Goal: Transaction & Acquisition: Purchase product/service

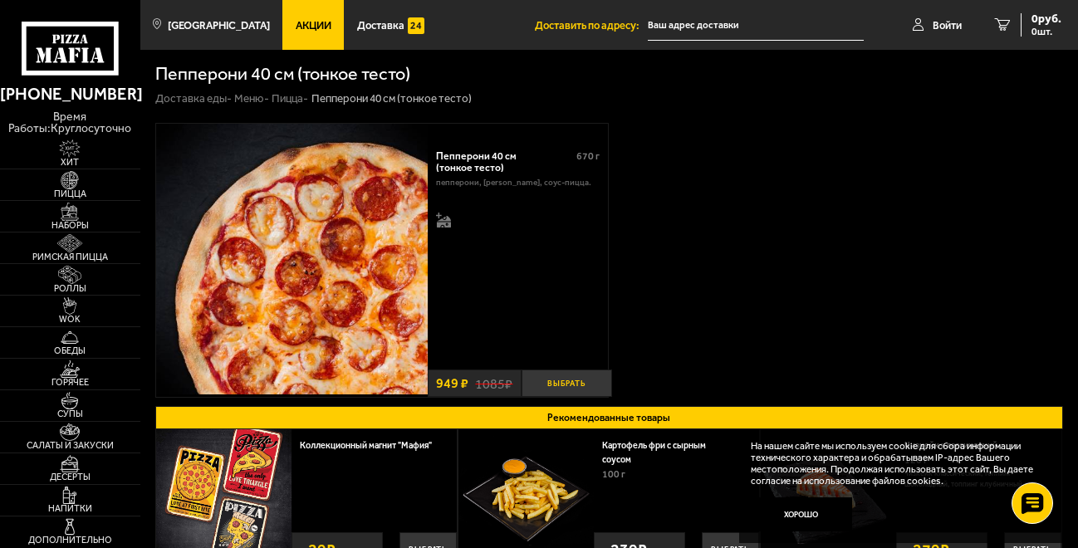
click at [569, 385] on button "Выбрать" at bounding box center [567, 383] width 91 height 27
click at [74, 152] on img at bounding box center [69, 148] width 43 height 17
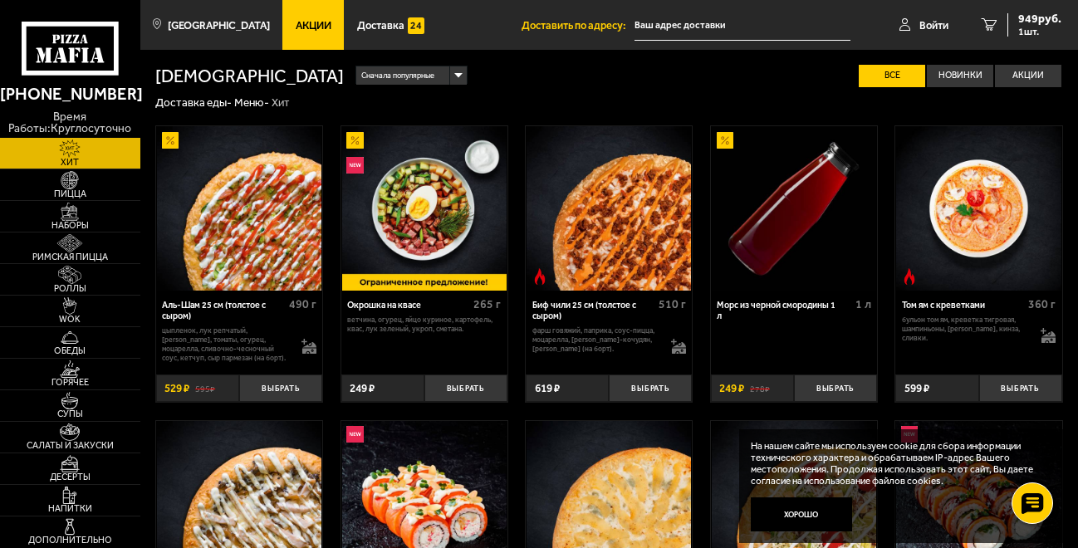
click at [356, 71] on div "Сначала популярные" at bounding box center [411, 75] width 110 height 18
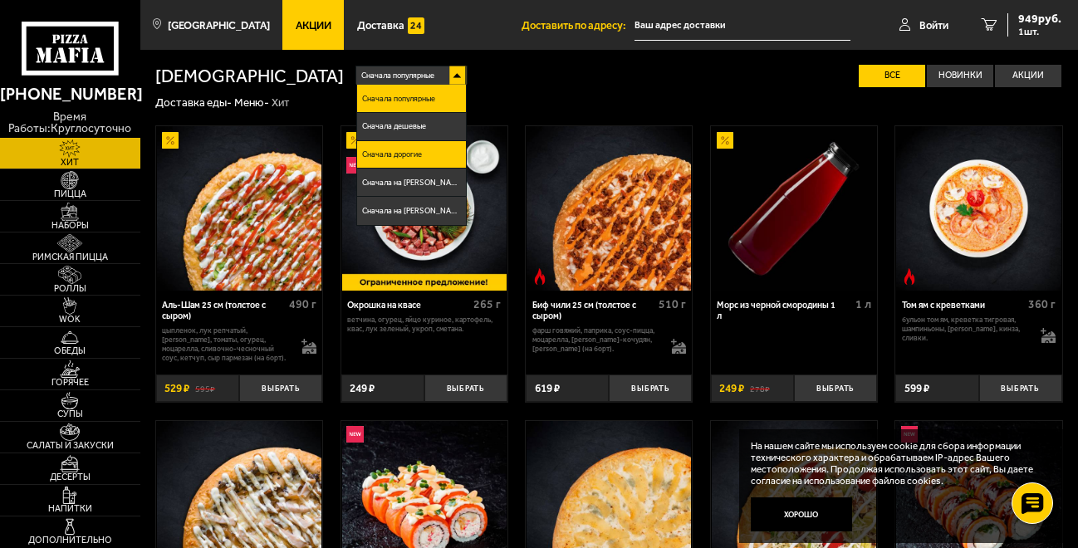
click at [362, 155] on span "Сначала дорогие" at bounding box center [392, 153] width 60 height 7
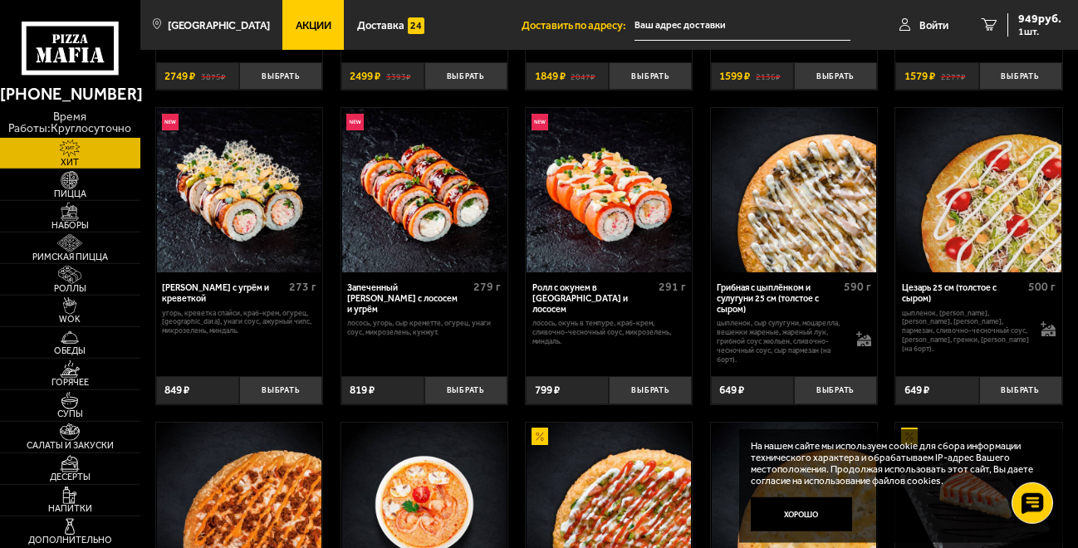
scroll to position [321, 0]
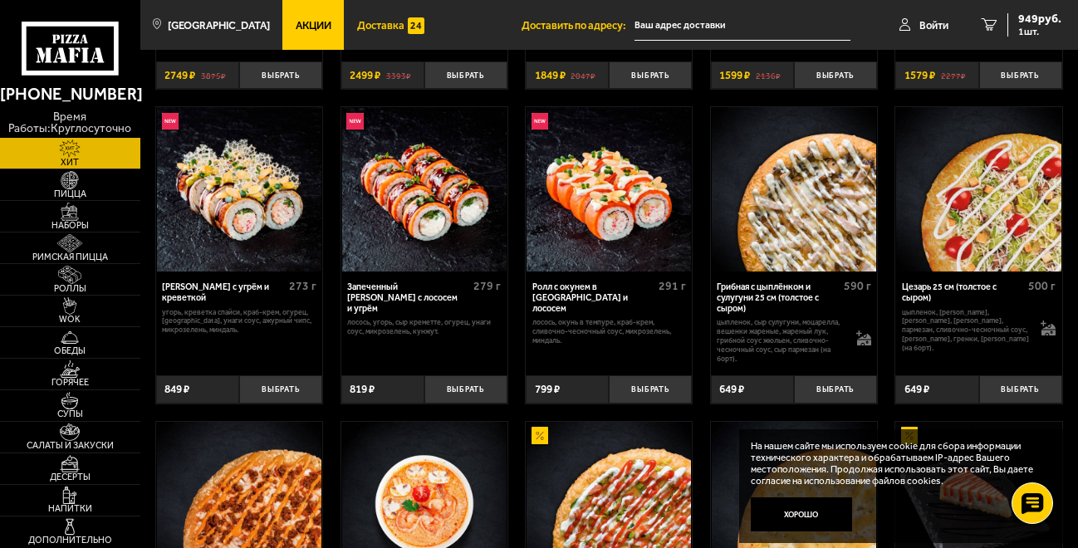
click at [374, 27] on span "Доставка" at bounding box center [380, 25] width 47 height 11
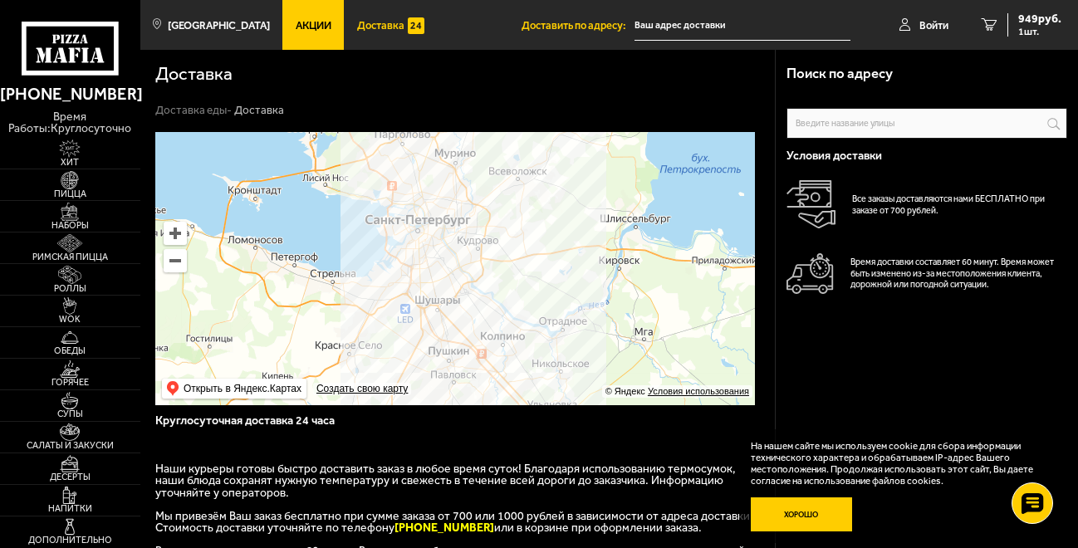
click at [797, 515] on button "Хорошо" at bounding box center [801, 515] width 101 height 34
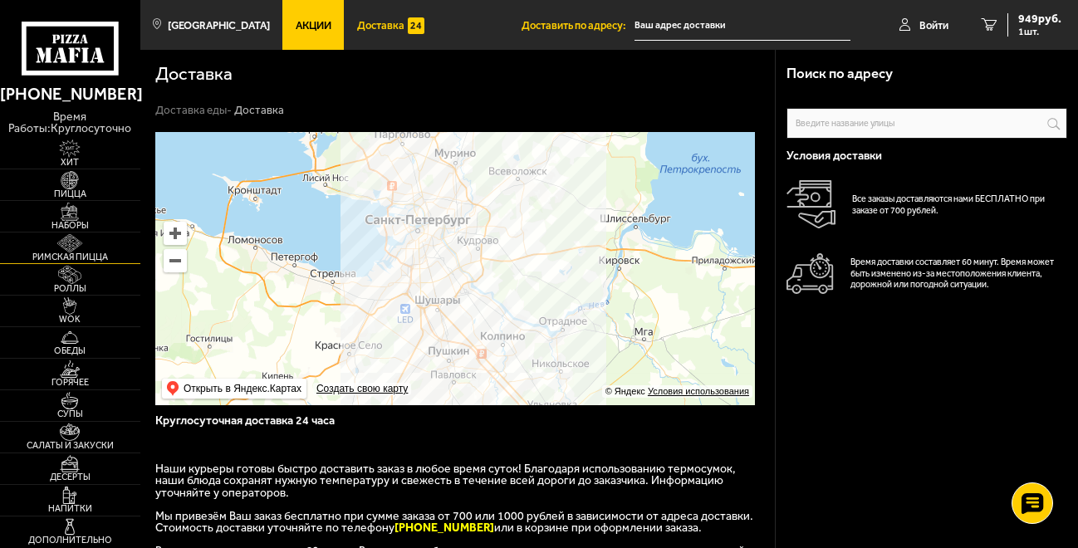
click at [66, 254] on span "Римская пицца" at bounding box center [70, 257] width 140 height 9
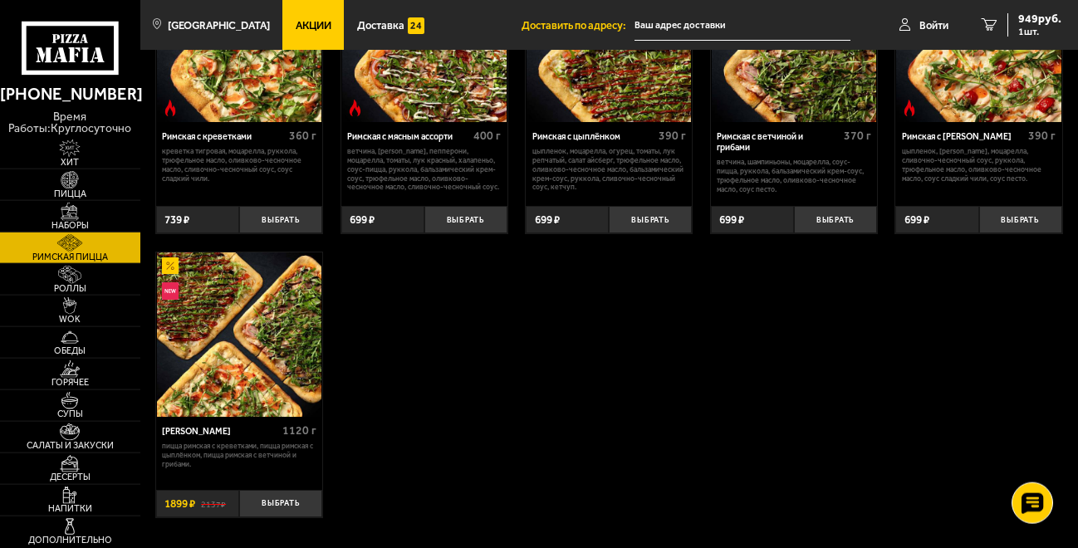
scroll to position [169, 0]
click at [71, 185] on img at bounding box center [69, 179] width 43 height 17
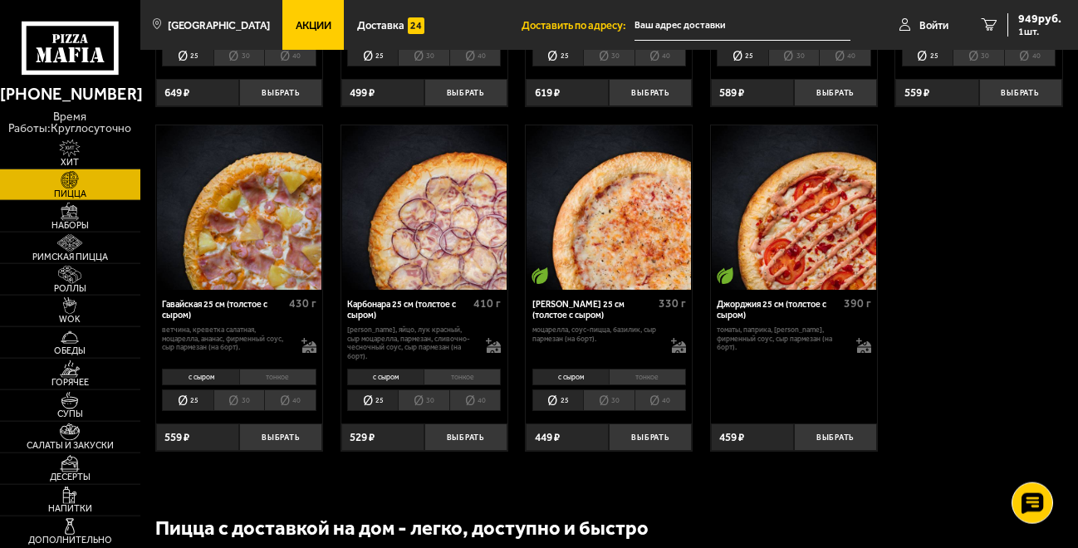
scroll to position [1779, 0]
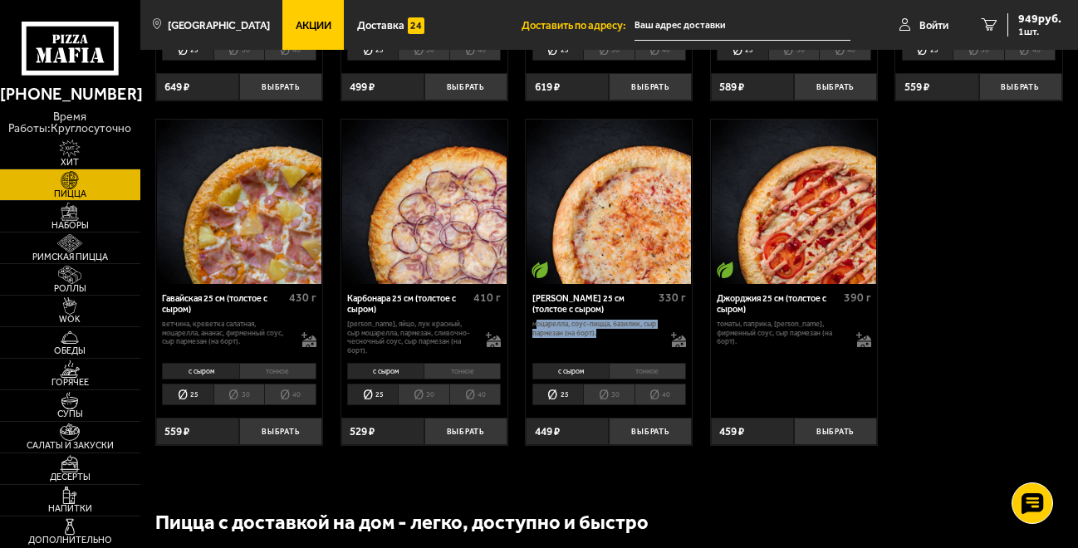
drag, startPoint x: 535, startPoint y: 343, endPoint x: 619, endPoint y: 365, distance: 86.6
click at [619, 350] on div "моцарелла, соус-пицца, базилик, сыр пармезан (на борт)." at bounding box center [610, 335] width 154 height 30
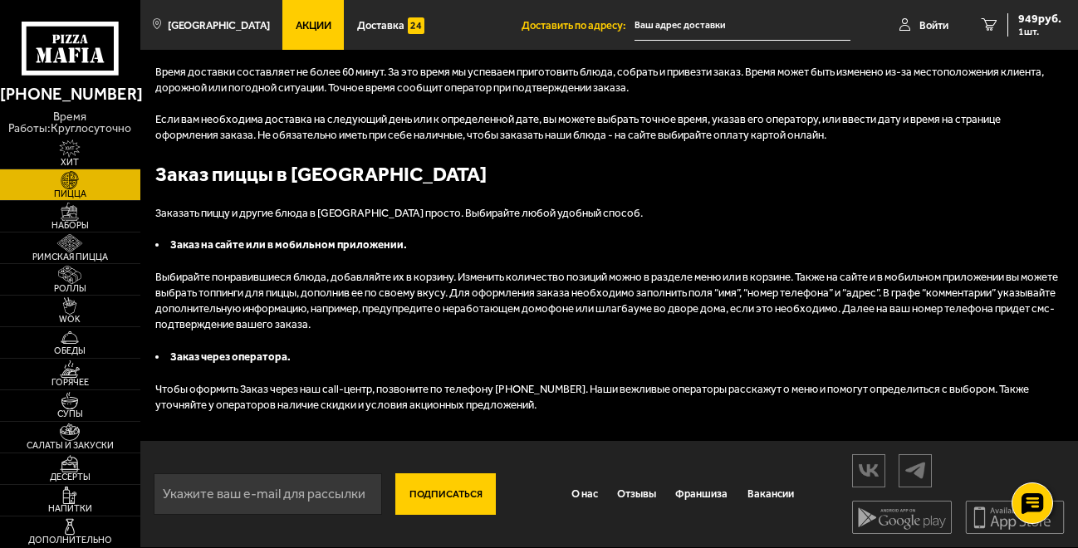
scroll to position [2707, 0]
click at [66, 227] on span "Наборы" at bounding box center [70, 225] width 140 height 9
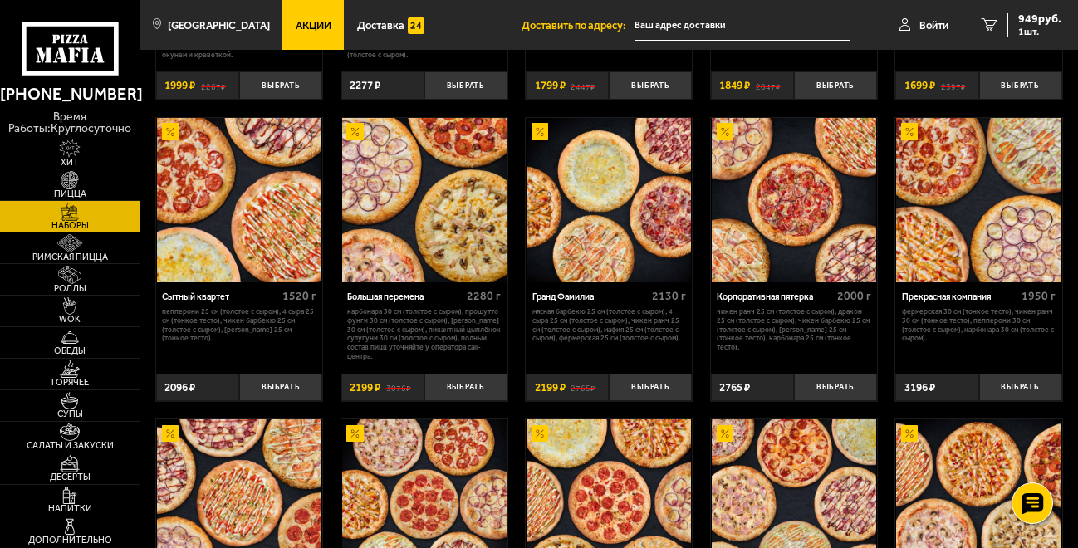
scroll to position [1779, 0]
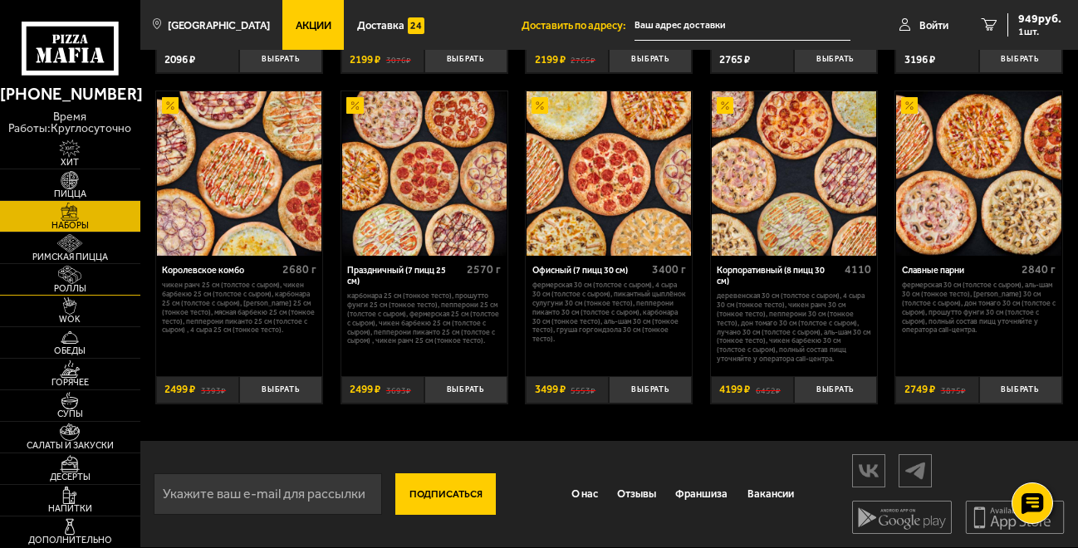
click at [70, 286] on span "Роллы" at bounding box center [70, 288] width 140 height 9
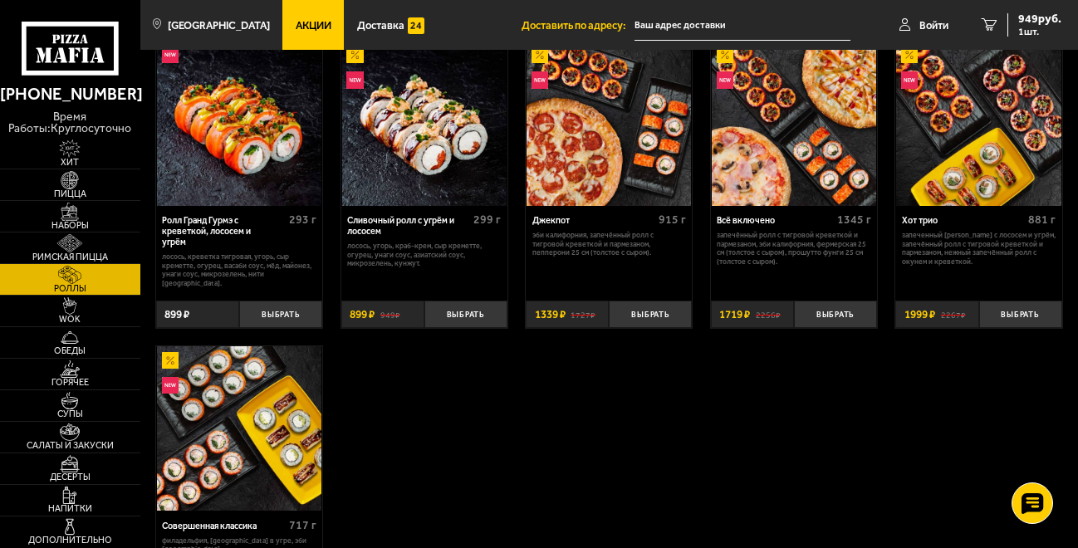
scroll to position [593, 0]
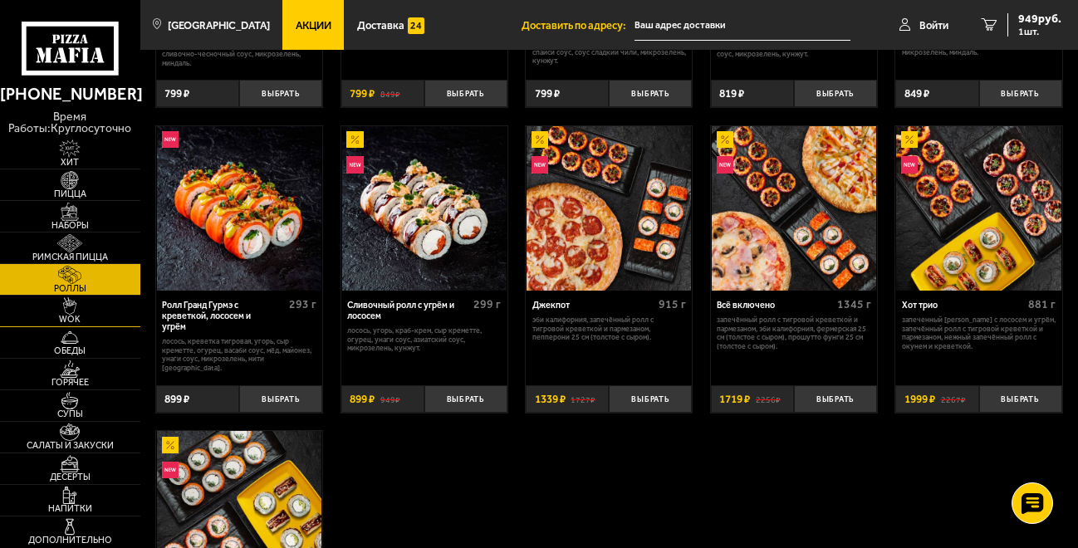
click at [74, 312] on img at bounding box center [69, 305] width 43 height 17
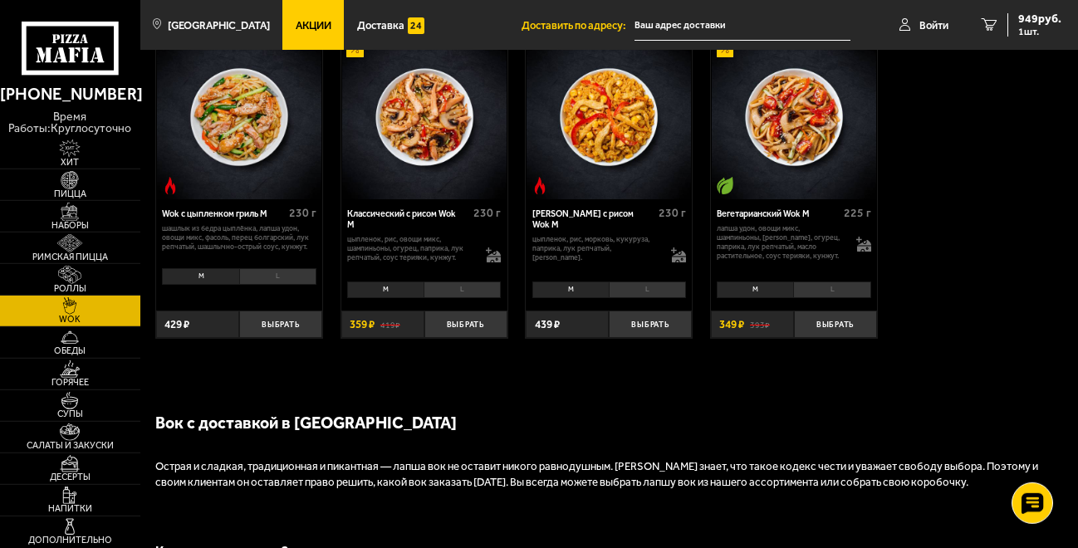
scroll to position [763, 0]
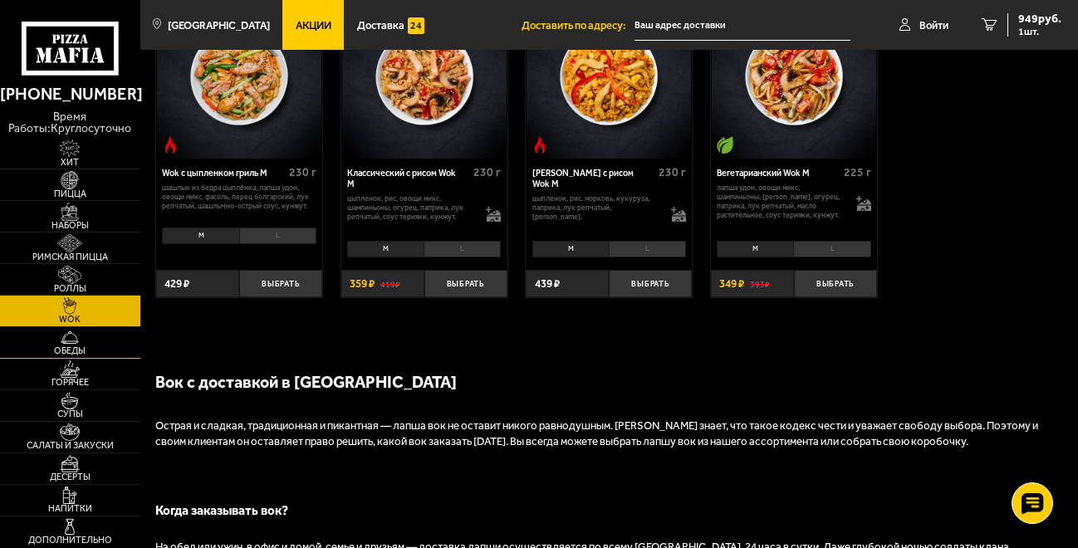
click at [74, 339] on img at bounding box center [69, 337] width 43 height 17
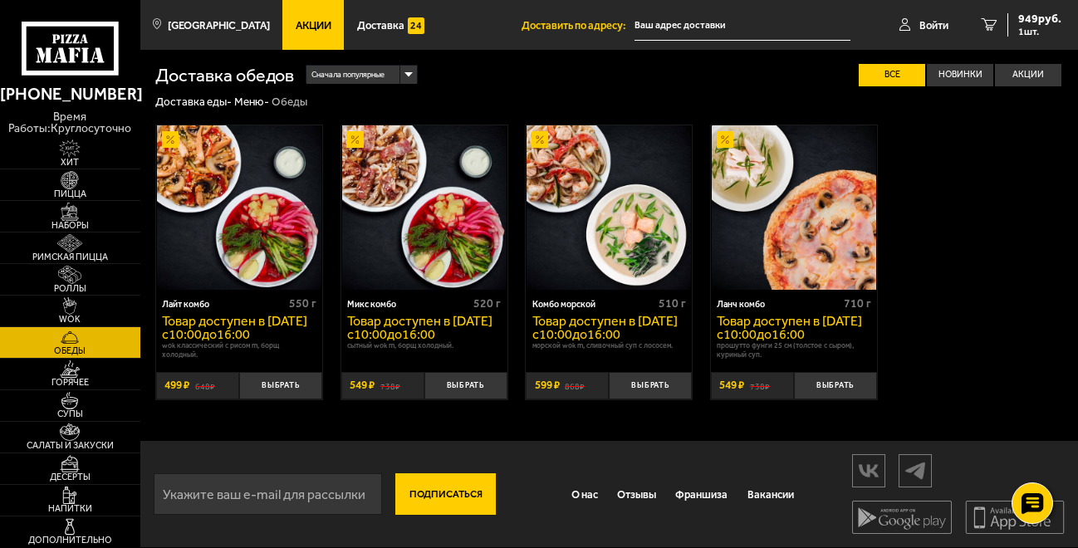
scroll to position [14, 0]
click at [74, 371] on img at bounding box center [69, 369] width 43 height 17
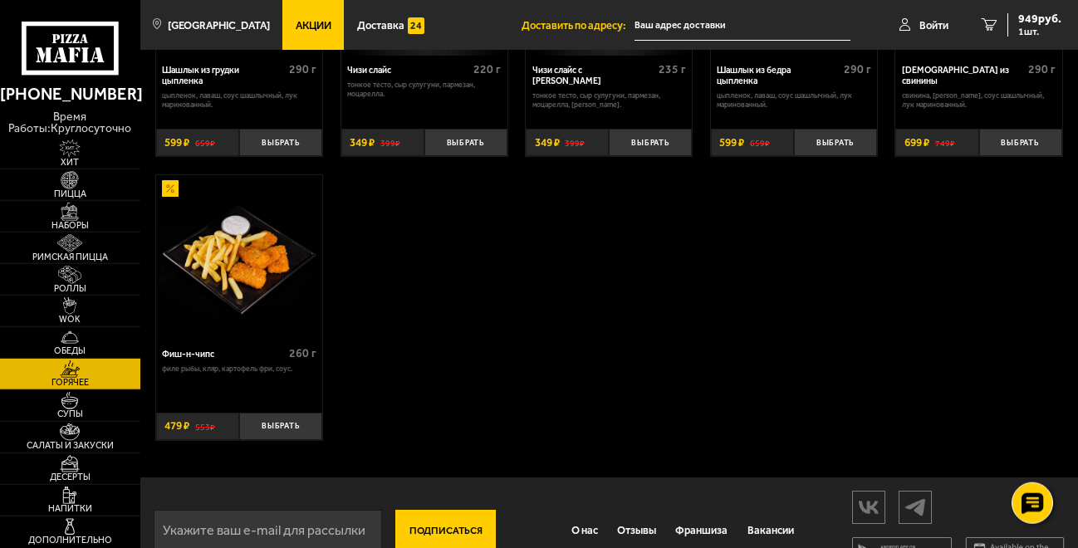
scroll to position [932, 0]
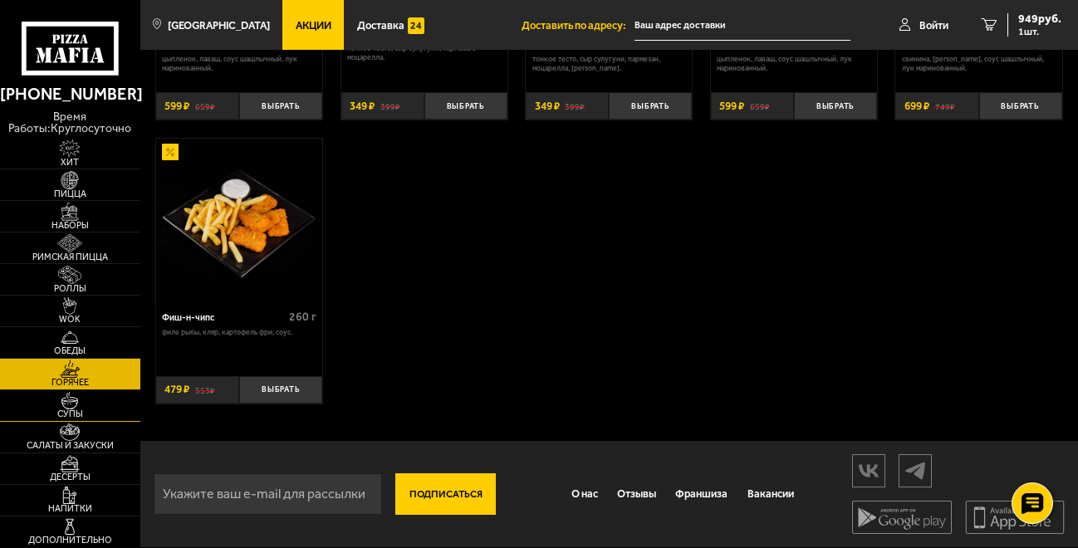
click at [69, 405] on img at bounding box center [69, 400] width 43 height 17
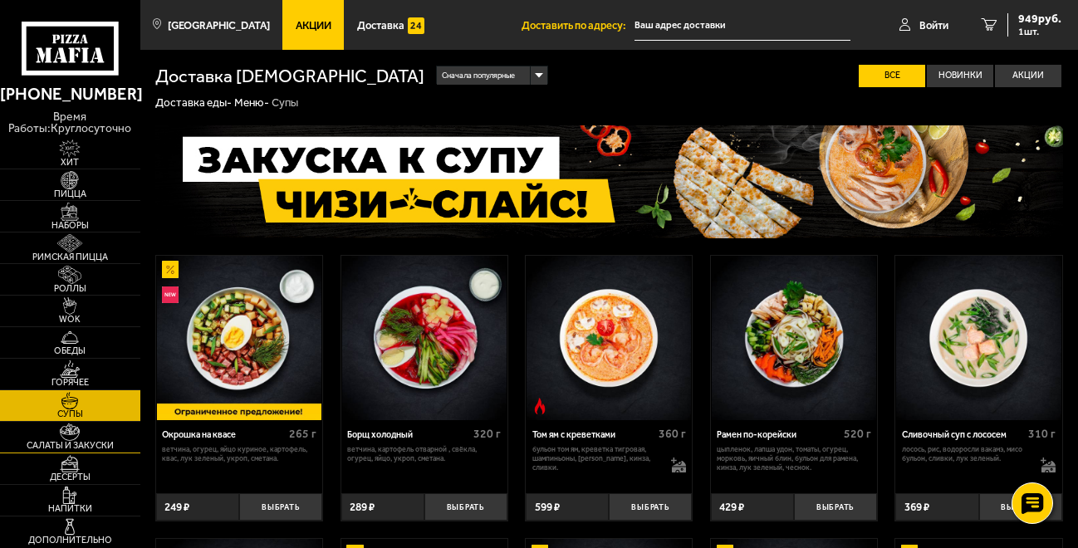
click at [67, 432] on img at bounding box center [69, 432] width 43 height 17
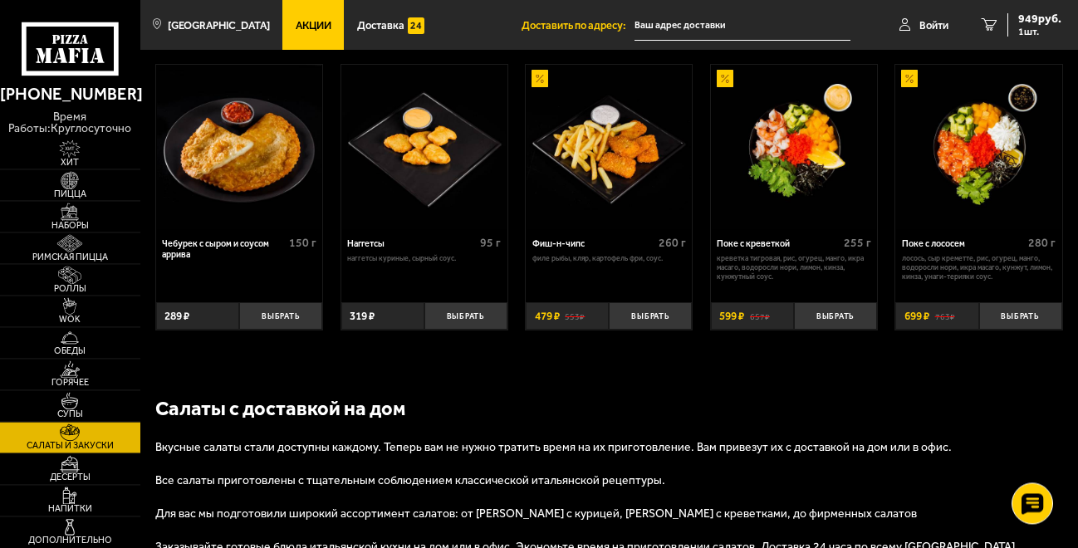
scroll to position [861, 0]
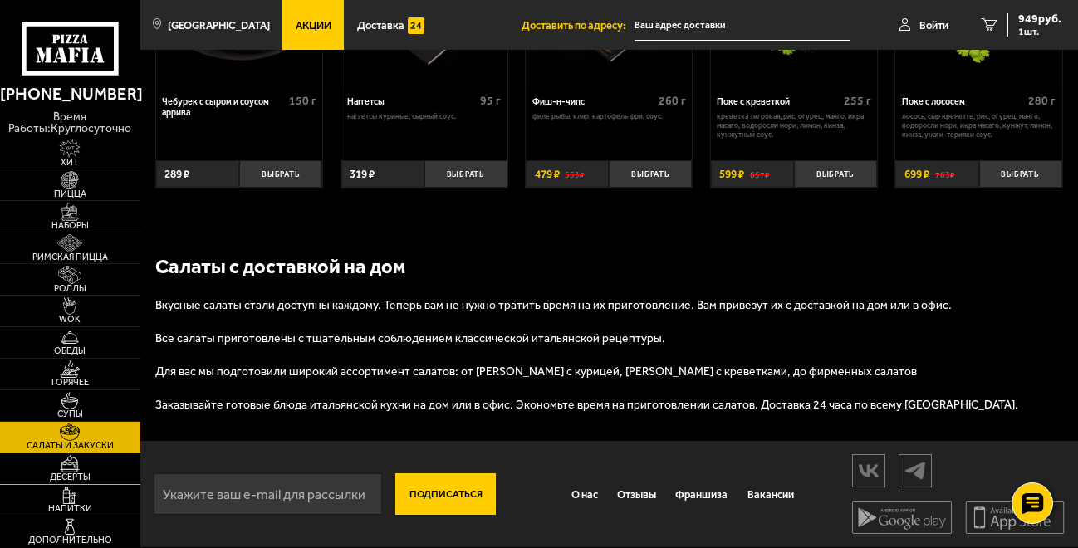
click at [66, 470] on img at bounding box center [69, 463] width 43 height 17
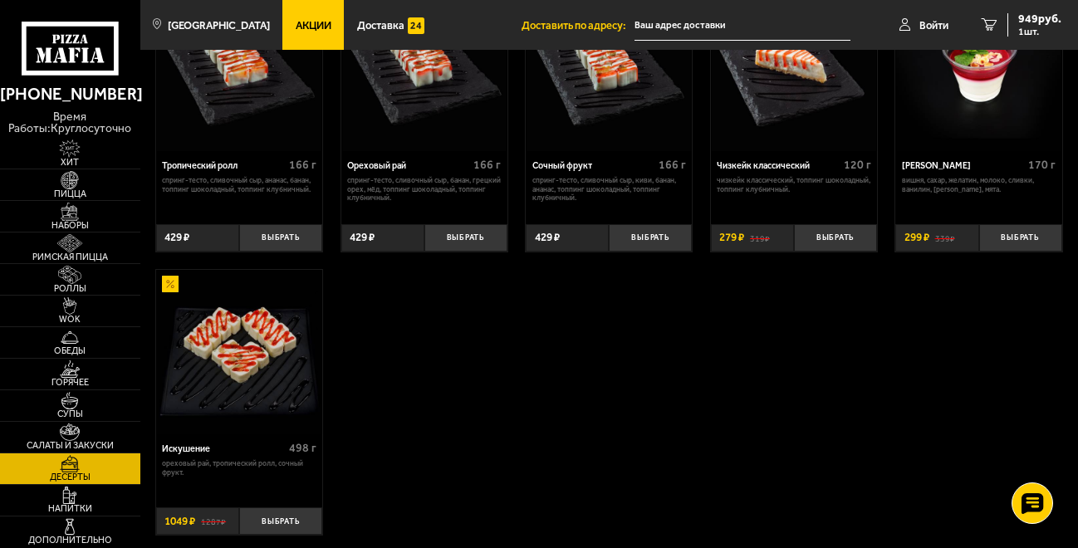
scroll to position [567, 0]
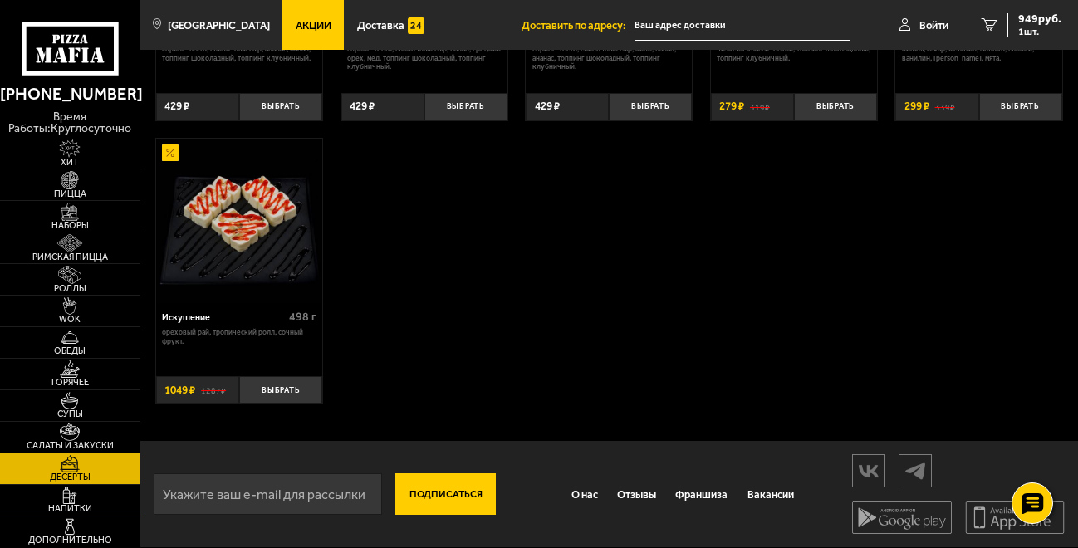
click at [74, 493] on img at bounding box center [69, 495] width 43 height 17
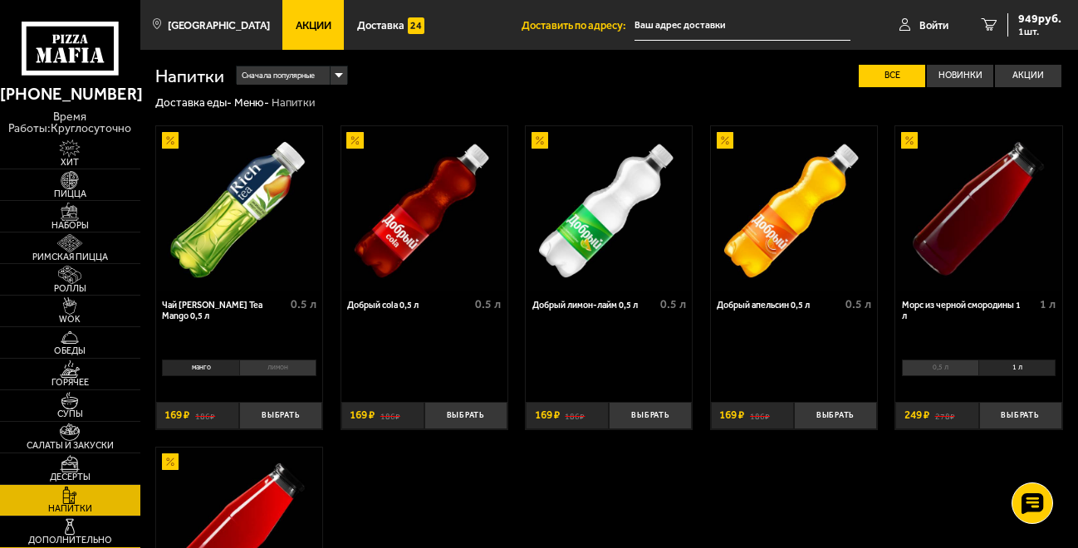
click at [74, 524] on img at bounding box center [69, 526] width 43 height 17
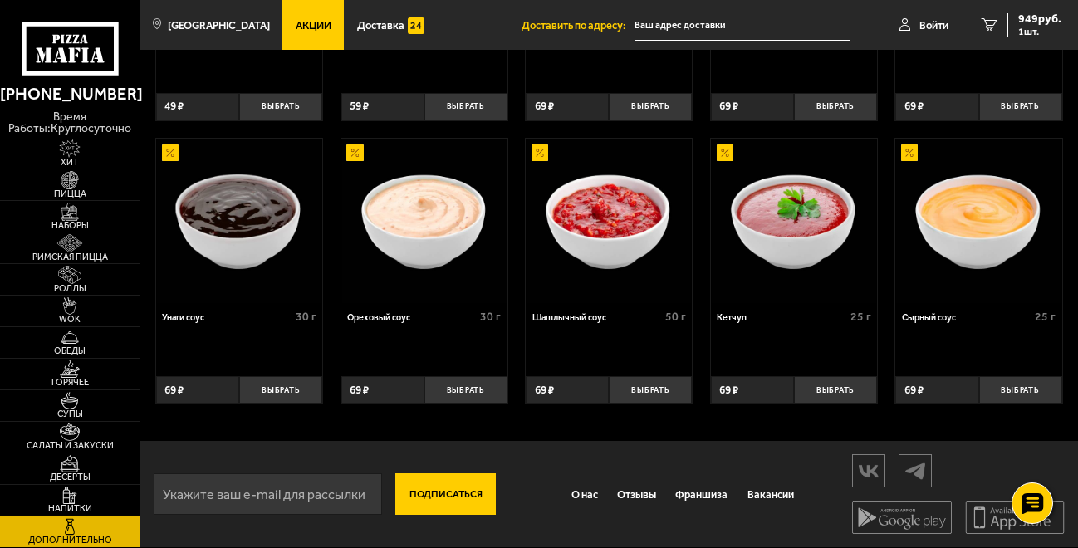
scroll to position [567, 0]
